Goal: Task Accomplishment & Management: Use online tool/utility

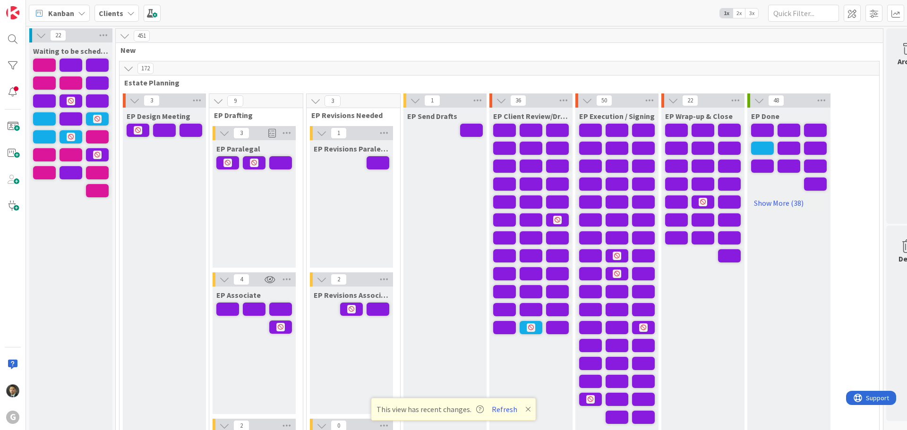
scroll to position [1438, 0]
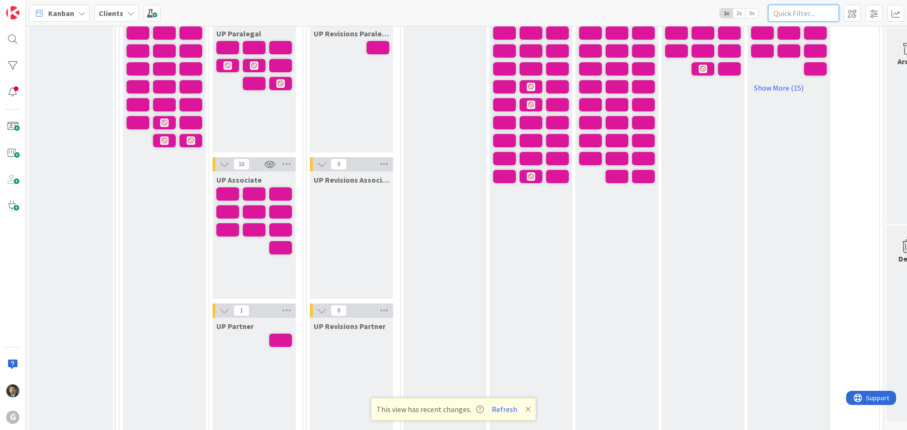
click at [802, 15] on input "text" at bounding box center [803, 13] width 71 height 17
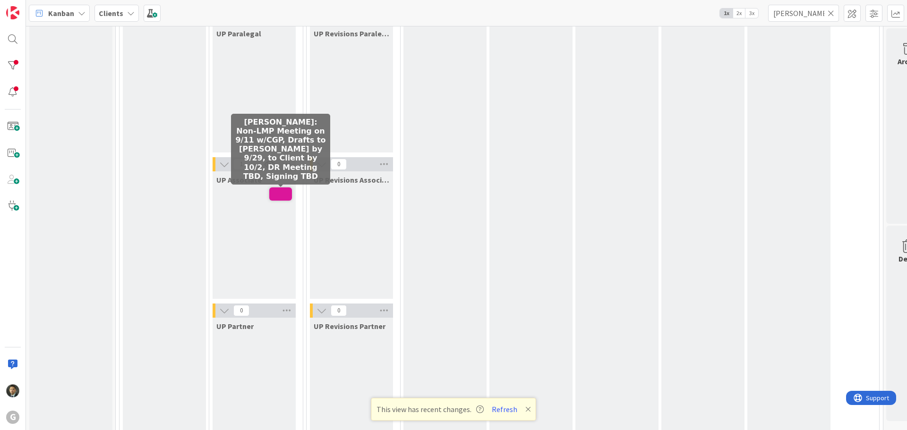
click at [280, 190] on span at bounding box center [280, 194] width 23 height 13
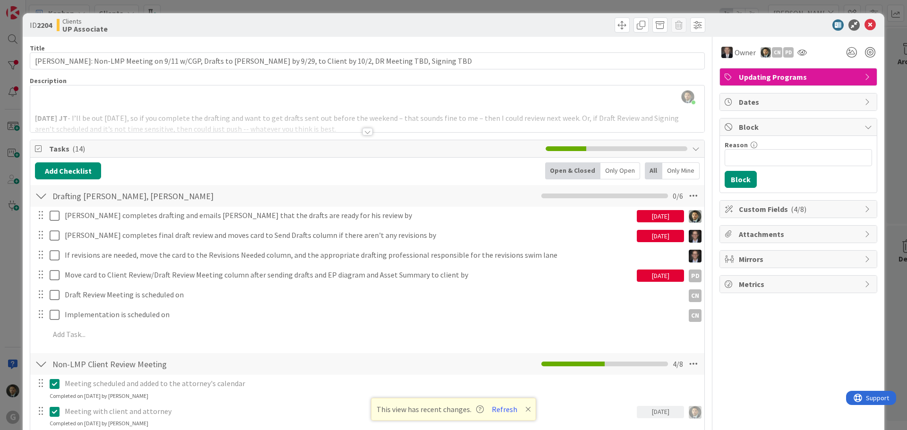
click at [729, 5] on div "ID 2204 Clients UP Associate Title 120 / 128 [PERSON_NAME]: Non-LMP Meeting on …" at bounding box center [453, 215] width 907 height 430
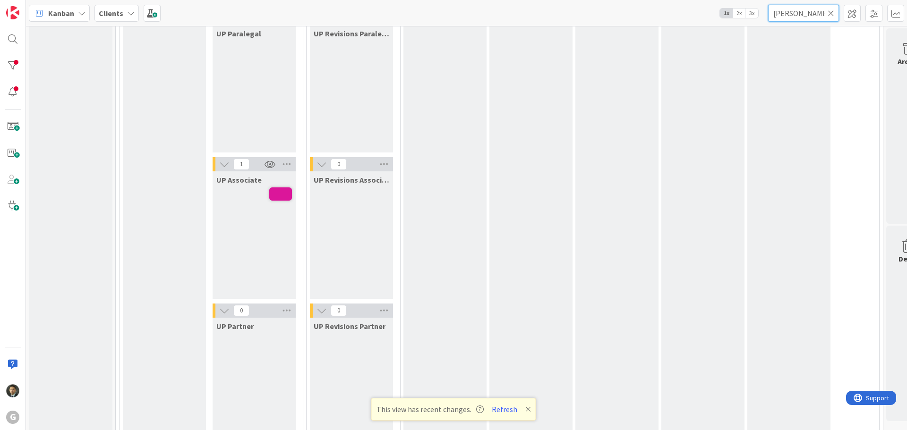
drag, startPoint x: 806, startPoint y: 17, endPoint x: 716, endPoint y: 14, distance: 90.3
click at [716, 14] on div "Kanban Clients 1x 2x 3x [PERSON_NAME]" at bounding box center [466, 13] width 881 height 26
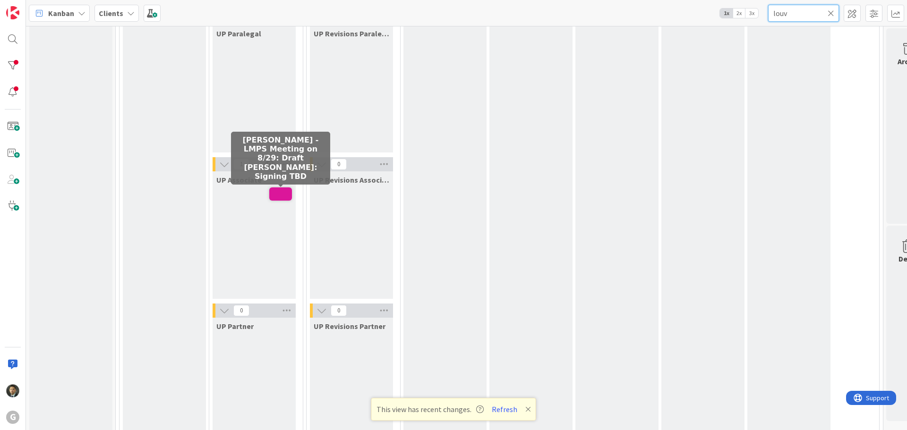
type input "louv"
click at [275, 196] on span at bounding box center [280, 194] width 23 height 13
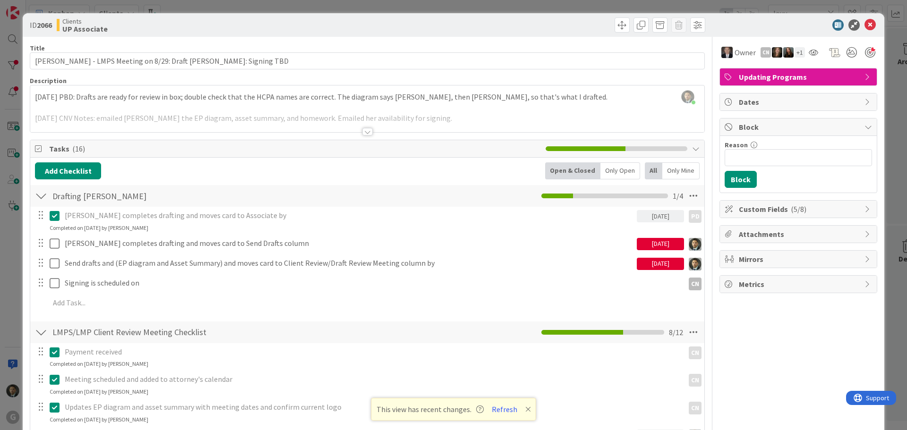
click at [358, 132] on div at bounding box center [367, 120] width 674 height 24
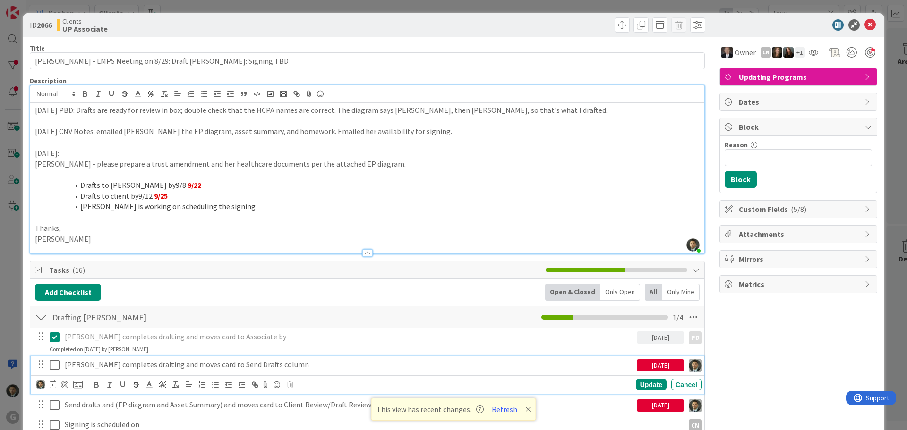
click at [54, 365] on icon at bounding box center [55, 364] width 10 height 11
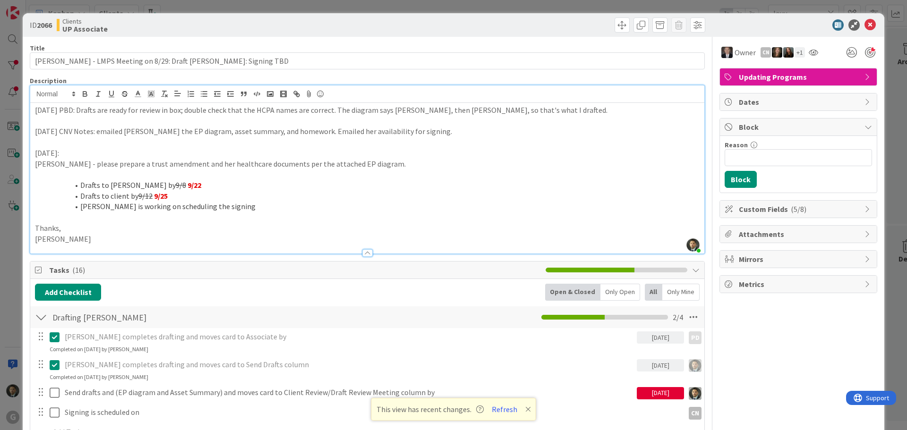
scroll to position [47, 0]
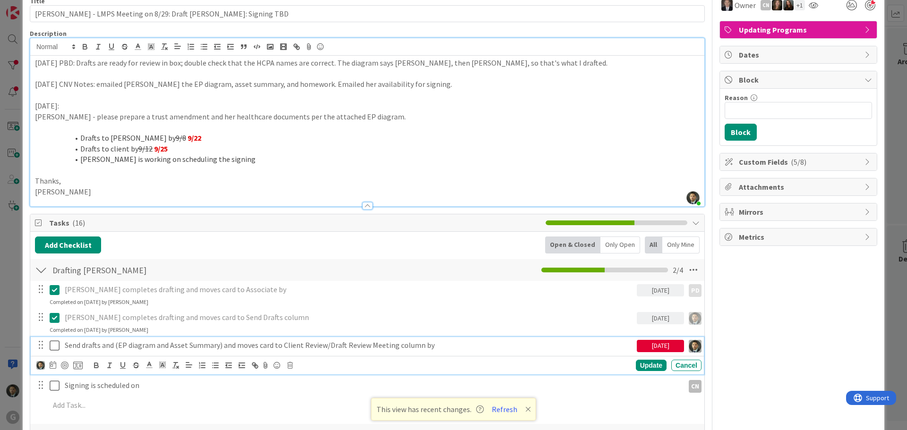
click at [92, 350] on p "Send drafts and (EP diagram and Asset Summary) and moves card to Client Review/…" at bounding box center [349, 345] width 568 height 11
click at [43, 368] on img at bounding box center [40, 365] width 9 height 9
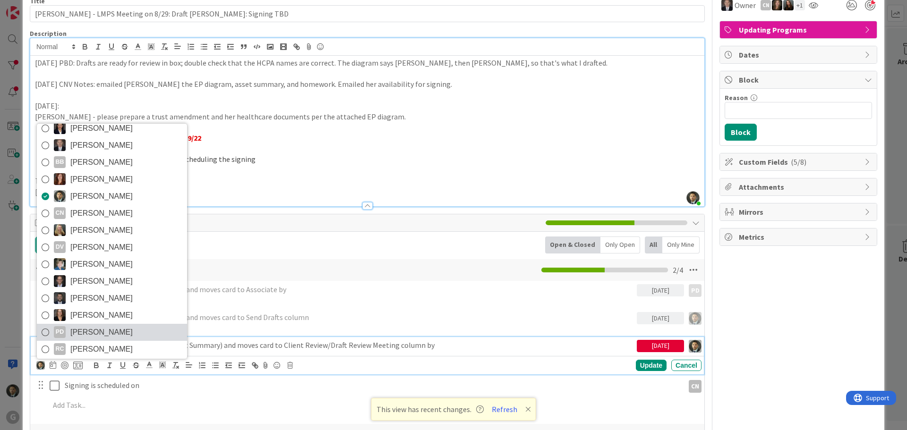
click at [92, 332] on span "[PERSON_NAME]" at bounding box center [101, 332] width 62 height 14
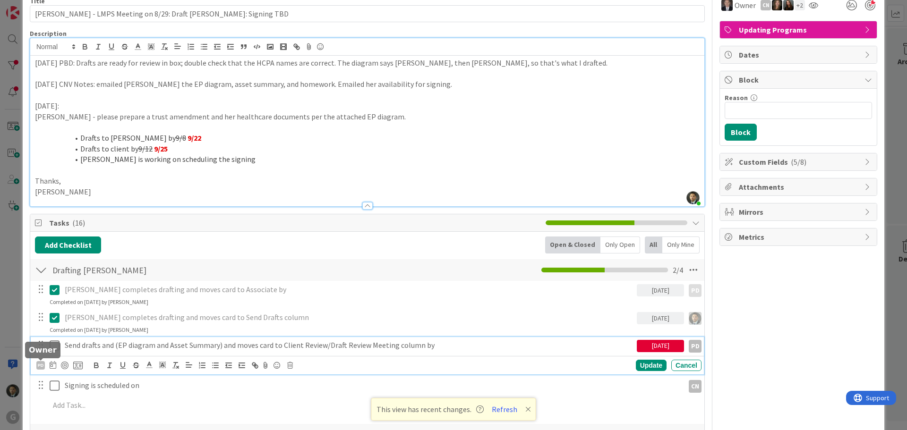
click at [42, 363] on div "PD" at bounding box center [40, 365] width 9 height 9
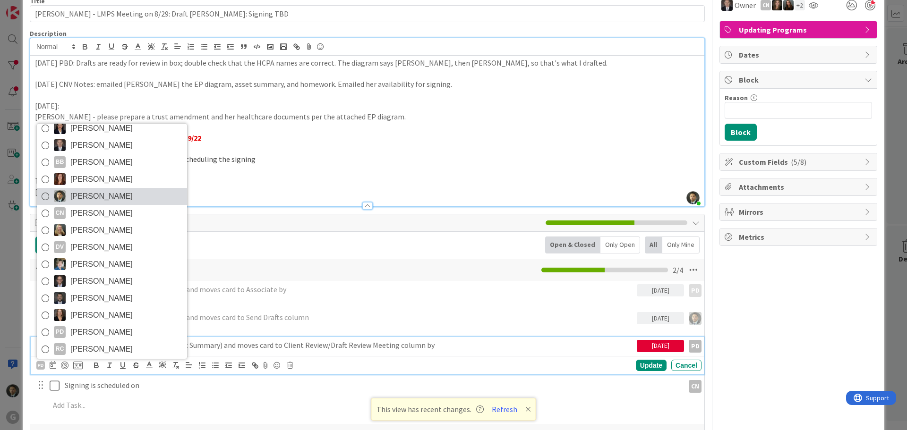
click at [92, 190] on span "[PERSON_NAME]" at bounding box center [101, 196] width 62 height 14
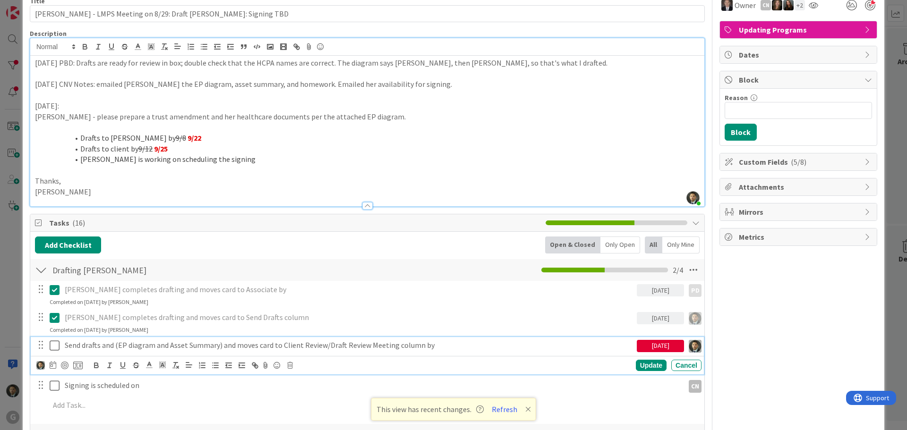
click at [56, 348] on icon at bounding box center [55, 345] width 10 height 11
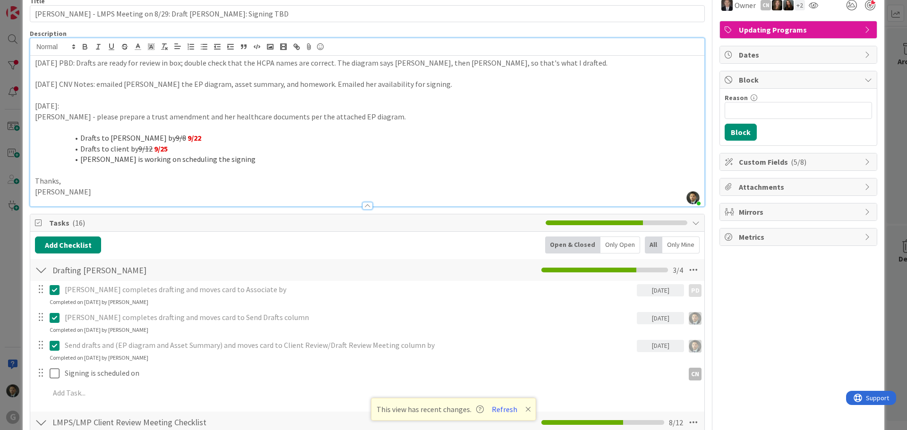
scroll to position [0, 0]
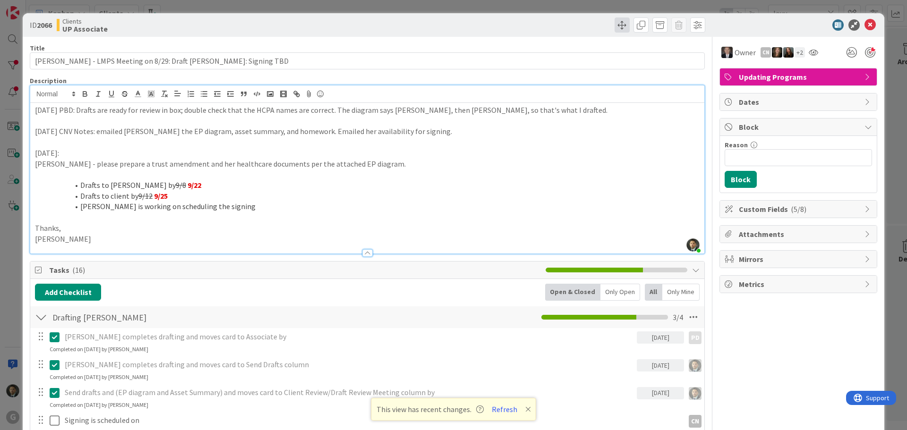
click at [619, 29] on span at bounding box center [622, 24] width 15 height 15
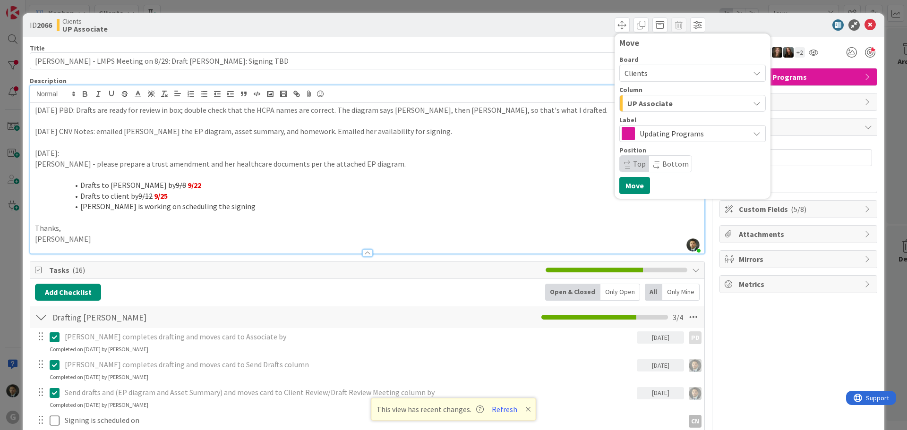
click at [658, 97] on span "UP Associate" at bounding box center [649, 103] width 45 height 12
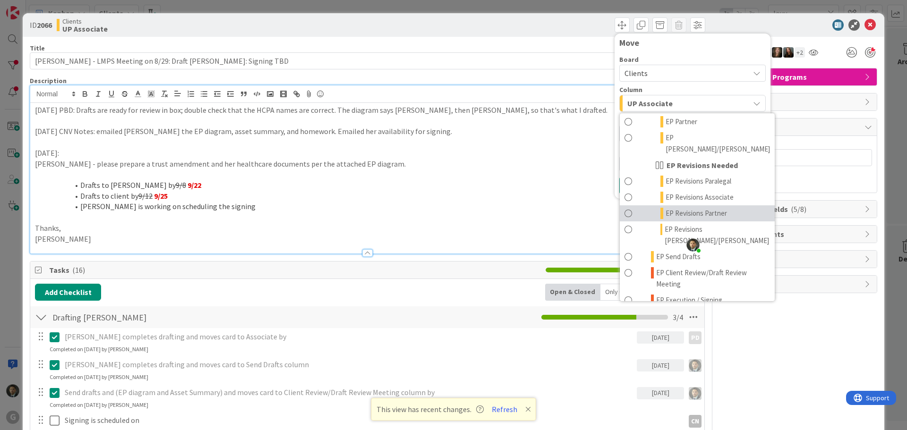
scroll to position [142, 0]
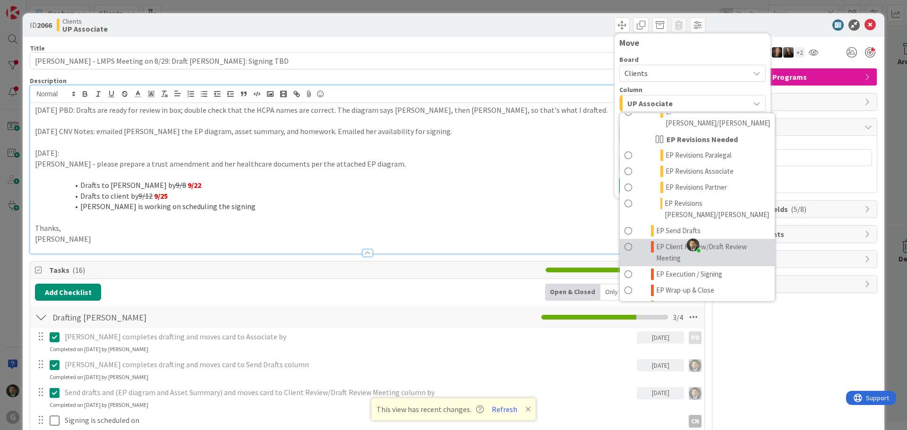
click at [660, 241] on span "EP Client Review/Draft Review Meeting" at bounding box center [713, 252] width 114 height 23
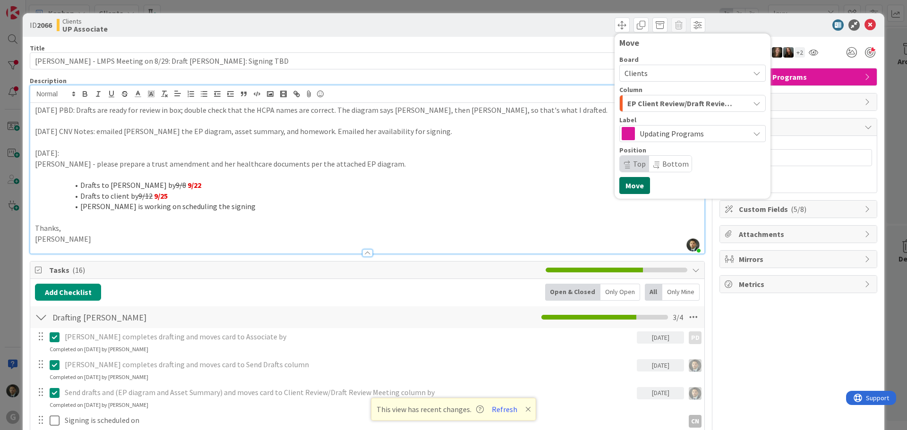
click at [628, 186] on button "Move" at bounding box center [634, 185] width 31 height 17
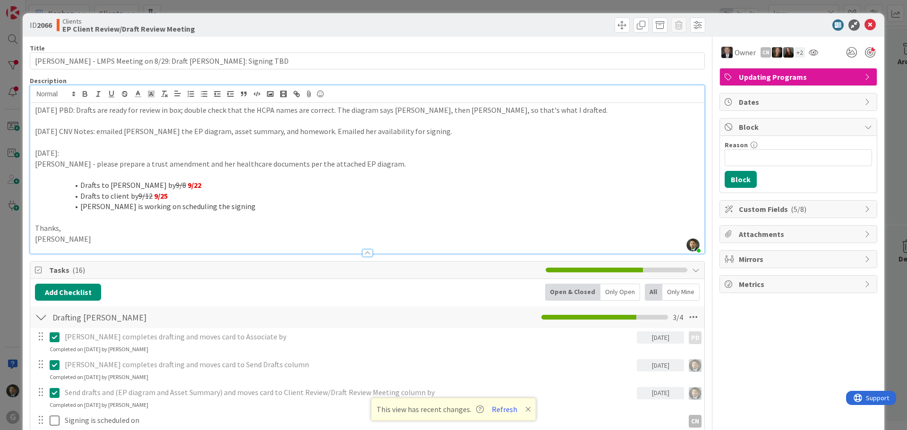
click at [550, 5] on div "ID 2066 Clients EP Client Review/Draft Review Meeting Move Move Title 63 / 128 …" at bounding box center [453, 215] width 907 height 430
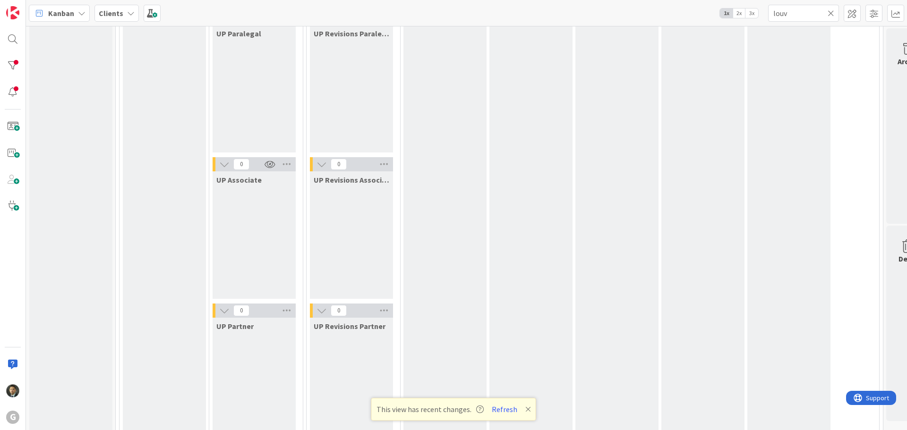
click at [831, 13] on icon at bounding box center [831, 13] width 7 height 9
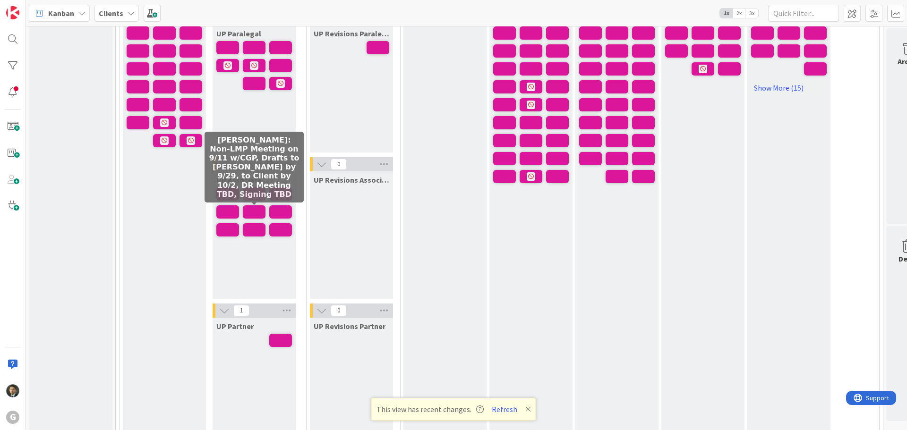
click at [248, 208] on span at bounding box center [254, 211] width 23 height 13
